Goal: Task Accomplishment & Management: Manage account settings

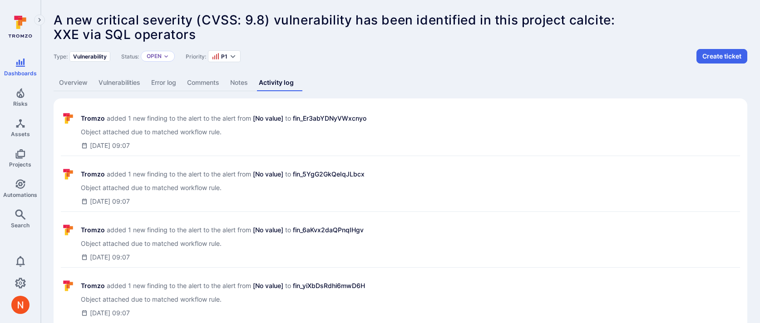
scroll to position [412, 0]
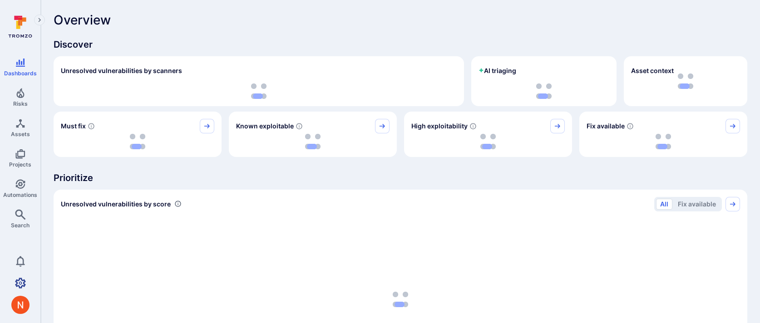
click at [25, 281] on icon "Settings" at bounding box center [20, 283] width 11 height 11
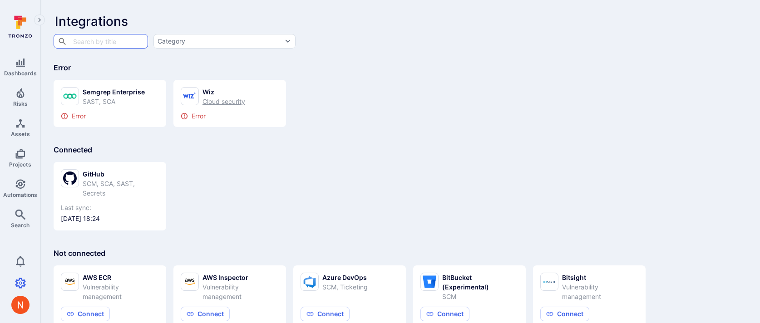
click at [206, 104] on div "Cloud security" at bounding box center [223, 102] width 43 height 10
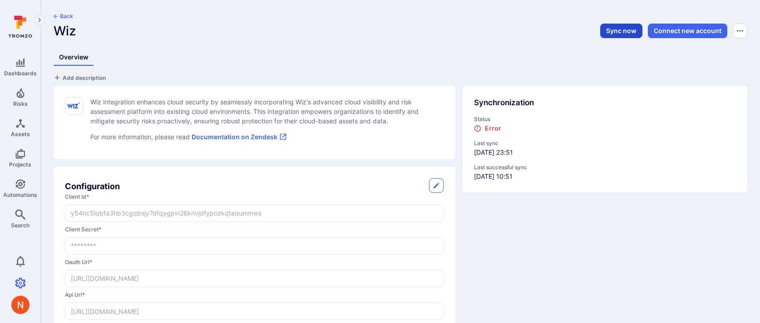
click at [621, 31] on button "Sync now" at bounding box center [621, 31] width 42 height 15
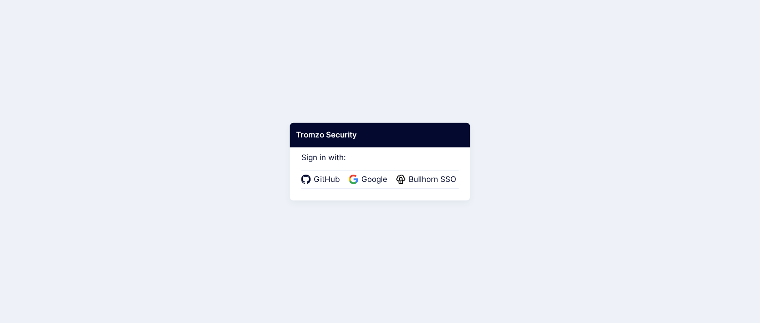
click at [370, 173] on div "GitHub Google Bullhorn SSO" at bounding box center [380, 179] width 158 height 19
click at [370, 179] on span "Google" at bounding box center [374, 180] width 31 height 12
